Goal: Find contact information: Find contact information

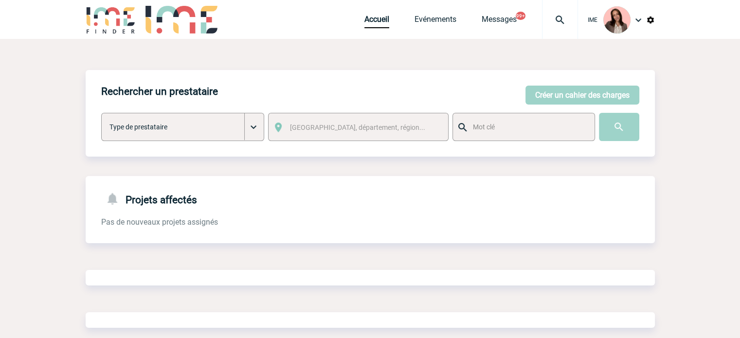
click at [556, 14] on img at bounding box center [560, 20] width 35 height 12
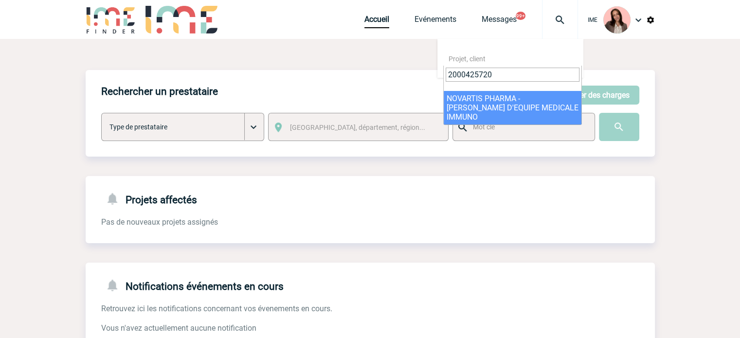
type input "2000425720"
select select "25221"
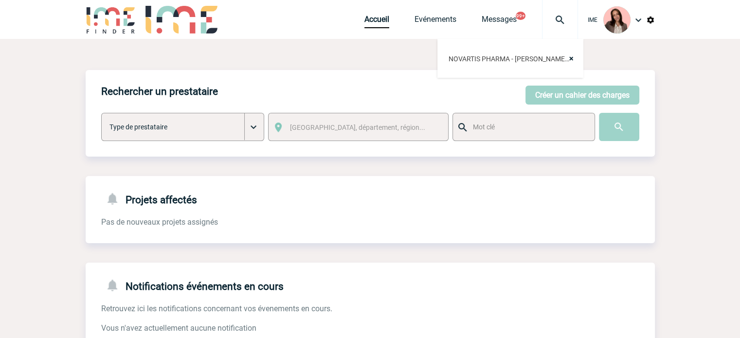
drag, startPoint x: 516, startPoint y: 251, endPoint x: 500, endPoint y: 256, distance: 16.3
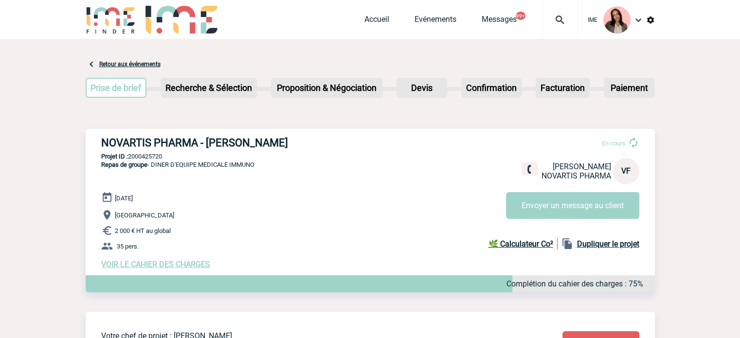
drag, startPoint x: 0, startPoint y: 0, endPoint x: 455, endPoint y: 163, distance: 483.3
click at [391, 142] on h3 "NOVARTIS PHARMA - [PERSON_NAME]" at bounding box center [247, 143] width 292 height 12
click at [523, 165] on link at bounding box center [530, 169] width 18 height 14
